Goal: Manage account settings

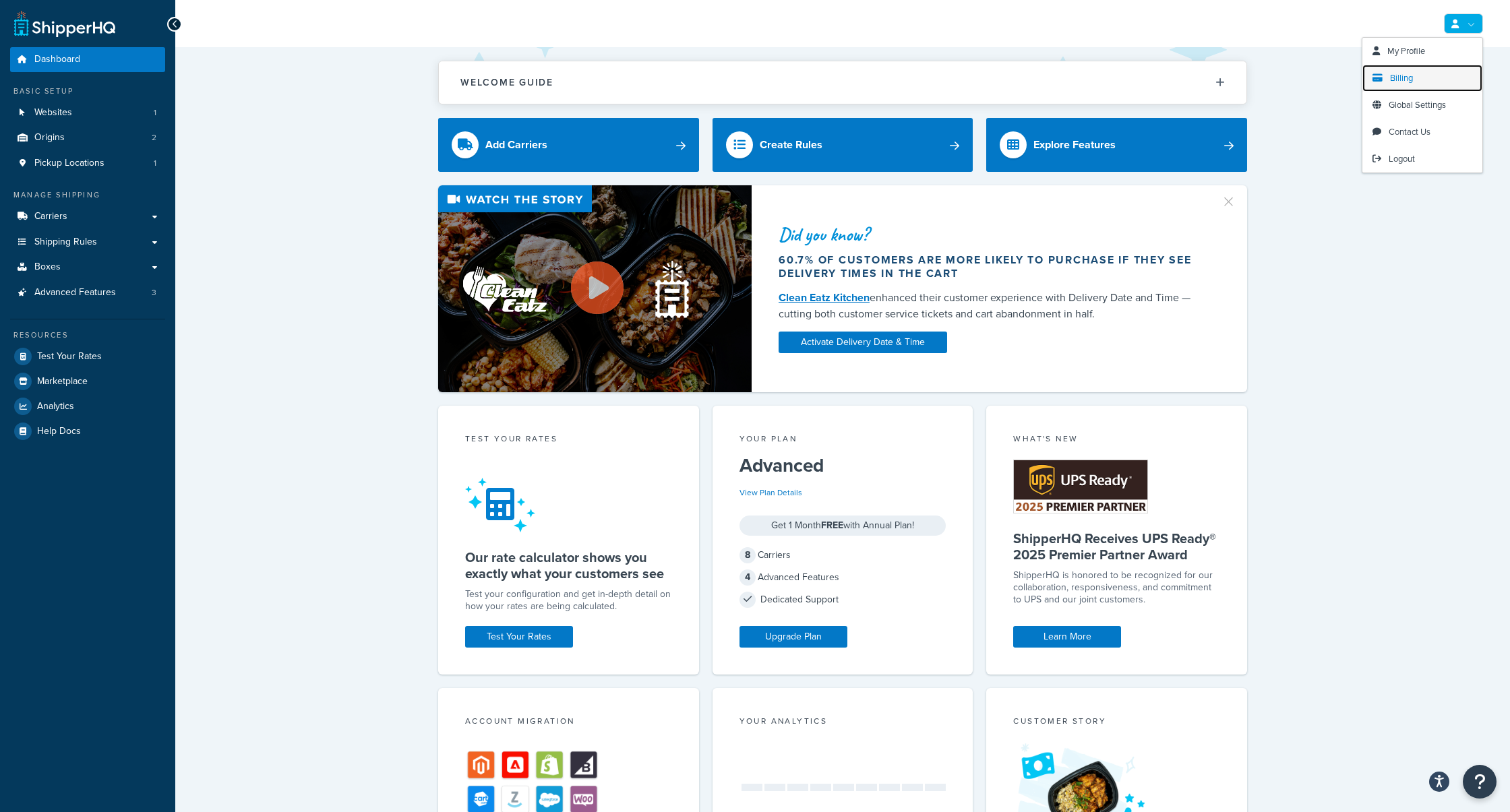
click at [1418, 71] on link "Billing" at bounding box center [1422, 78] width 120 height 27
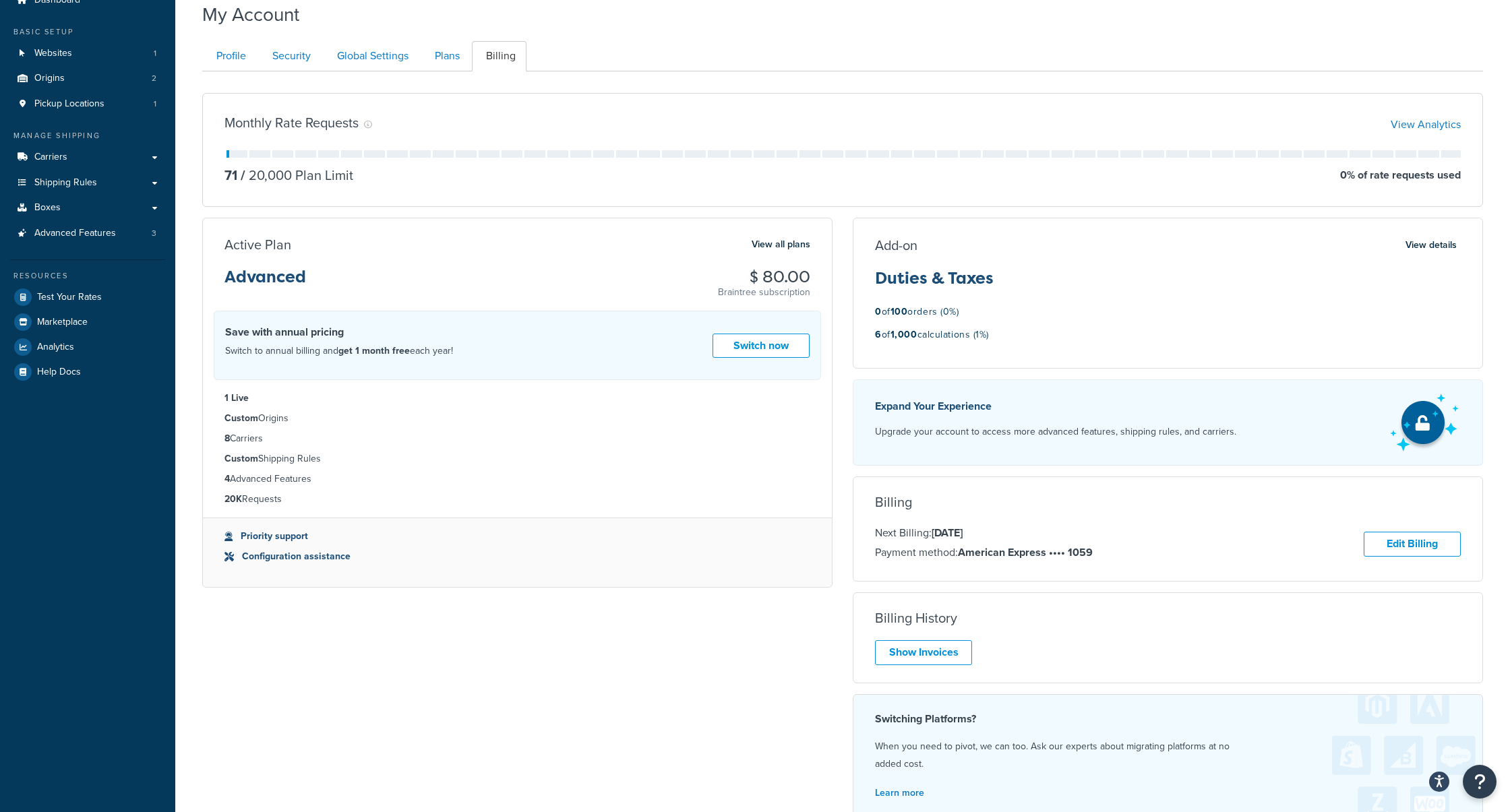
scroll to position [50, 0]
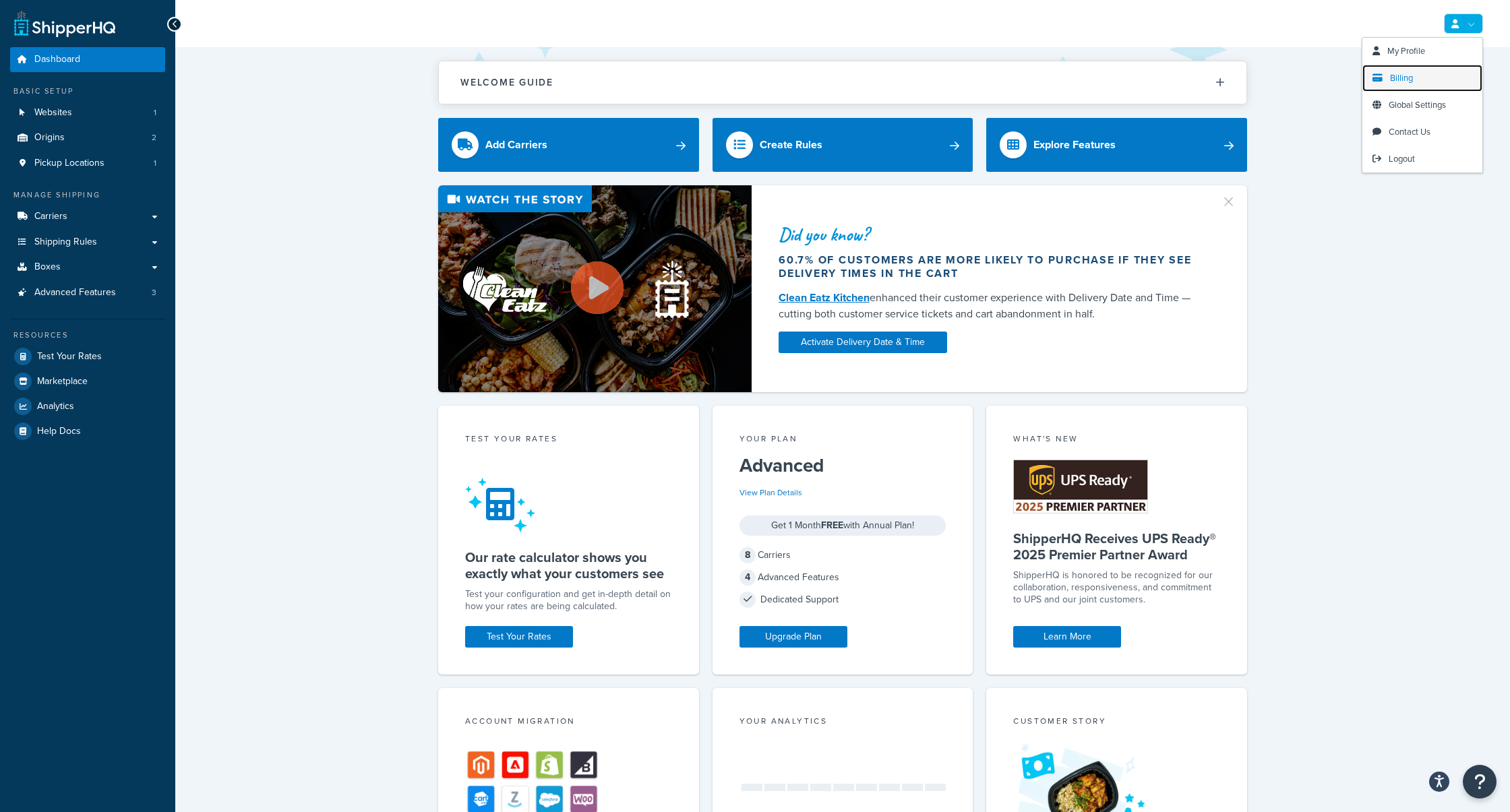
click at [1406, 85] on link "Billing" at bounding box center [1422, 78] width 120 height 27
click at [1403, 154] on div "Welcome Guide ShipperHQ: An Overview Carrier Setup Shipping Rules Overview Comm…" at bounding box center [842, 668] width 1335 height 1241
click at [1405, 159] on span "Logout" at bounding box center [1401, 159] width 26 height 13
